Goal: Find specific page/section: Find specific page/section

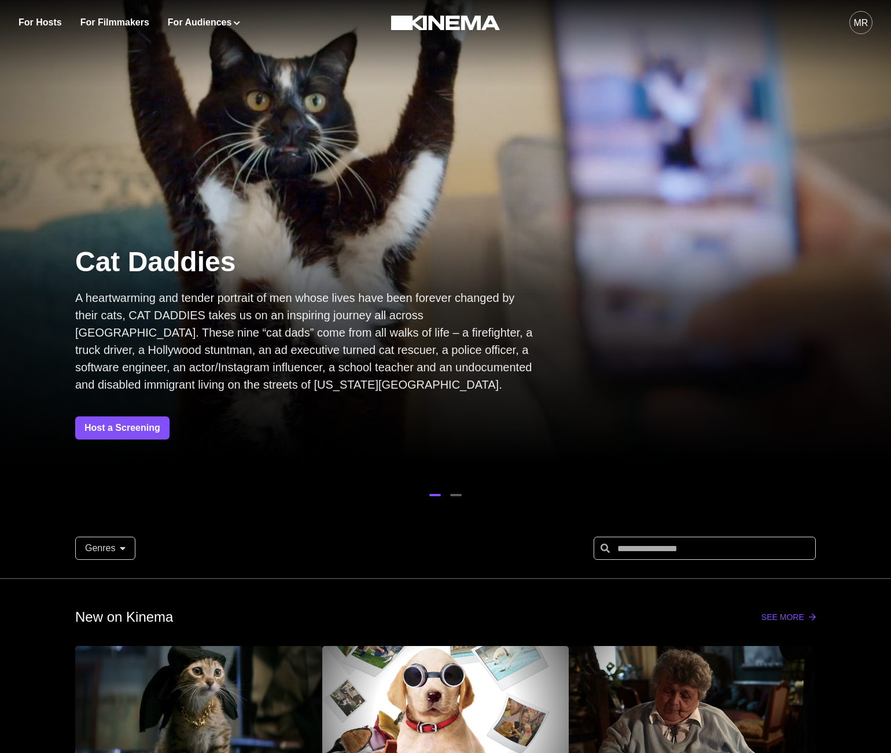
drag, startPoint x: 851, startPoint y: 40, endPoint x: 858, endPoint y: 24, distance: 17.3
click at [851, 40] on button "MR" at bounding box center [860, 22] width 23 height 45
click at [858, 24] on div "MR" at bounding box center [861, 23] width 14 height 14
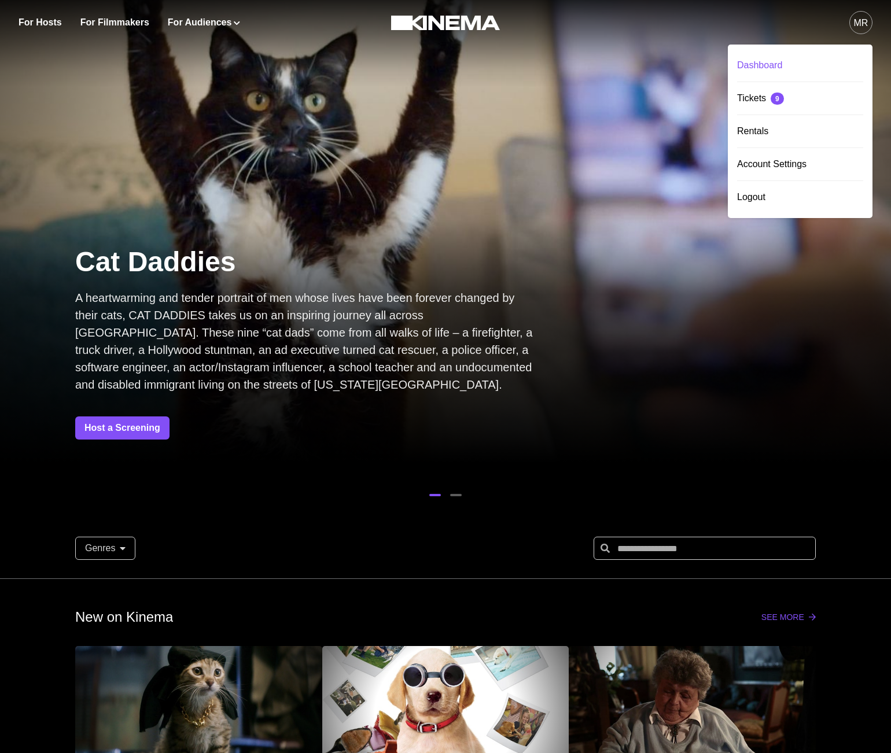
click at [763, 69] on div "Dashboard" at bounding box center [800, 65] width 126 height 32
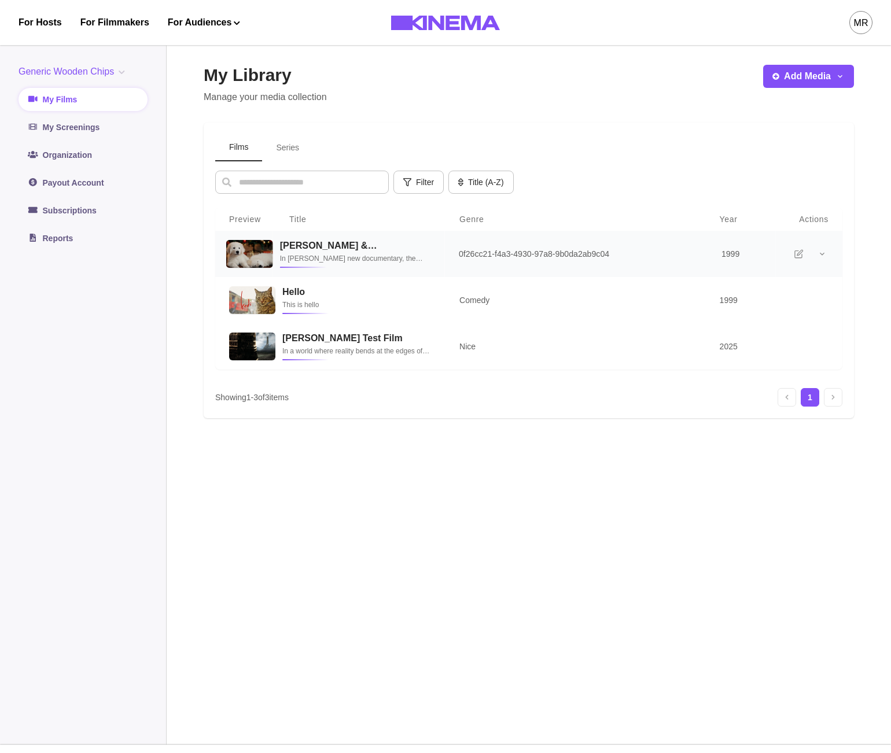
click at [341, 244] on h3 "[PERSON_NAME] & [PERSON_NAME]" at bounding box center [355, 245] width 151 height 11
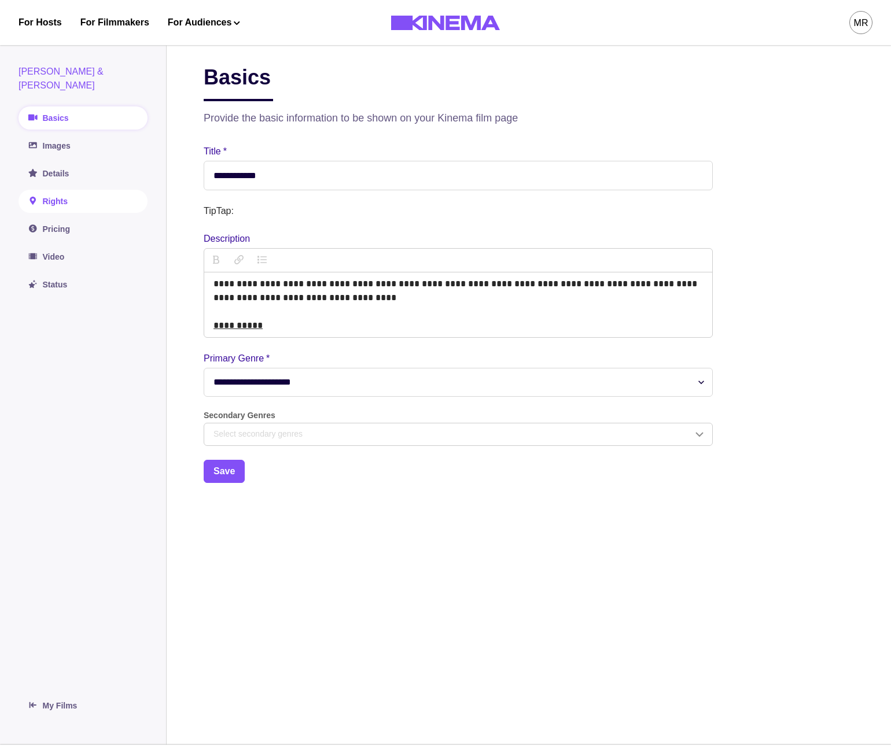
click at [77, 193] on link "Rights" at bounding box center [83, 201] width 129 height 23
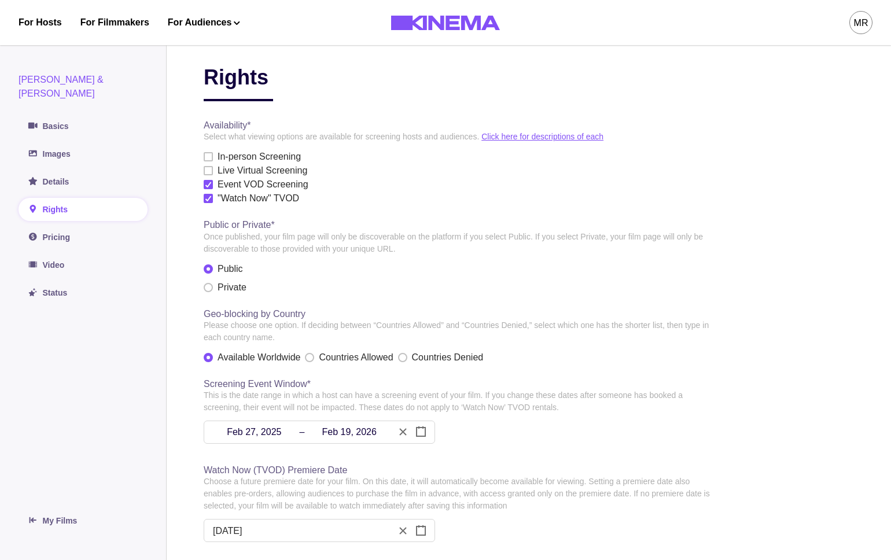
click at [543, 139] on link "Click here for descriptions of each" at bounding box center [542, 136] width 122 height 9
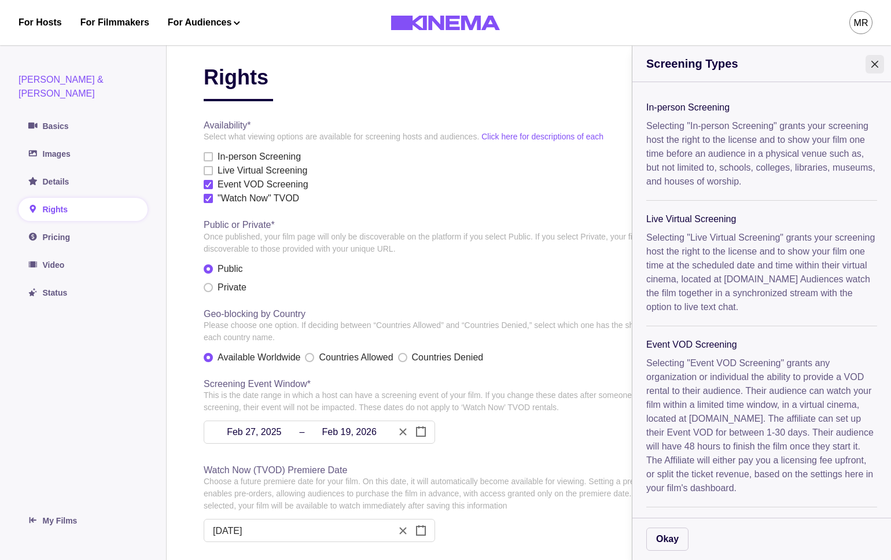
click at [872, 64] on icon "Close" at bounding box center [874, 64] width 7 height 7
